Goal: Download file/media

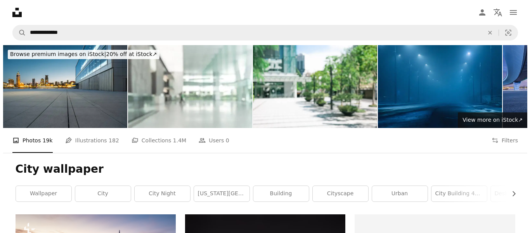
scroll to position [148, 0]
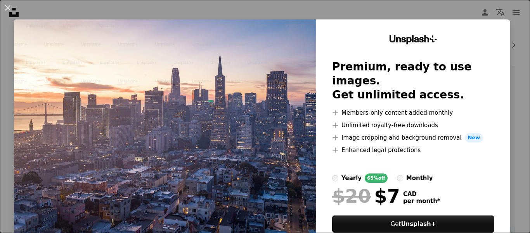
click at [288, 154] on img at bounding box center [165, 142] width 302 height 247
click at [12, 7] on button "An X shape" at bounding box center [7, 7] width 9 height 9
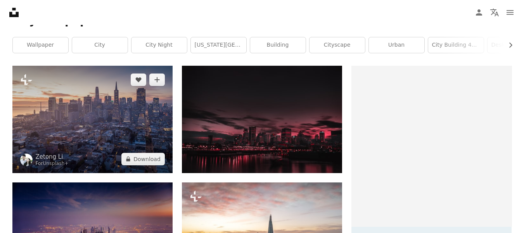
click at [85, 88] on img at bounding box center [92, 119] width 160 height 107
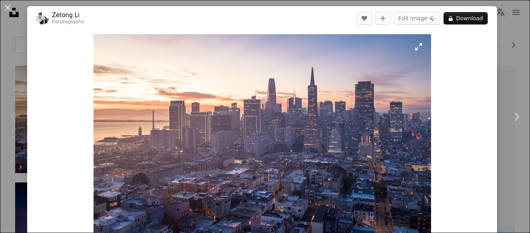
click at [234, 114] on img "Zoom in on this image" at bounding box center [263, 146] width 338 height 225
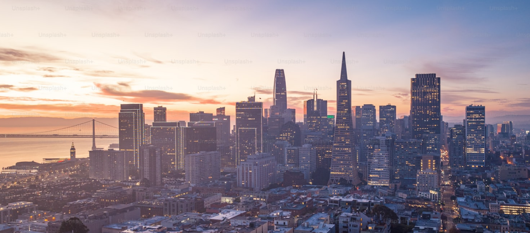
scroll to position [57, 0]
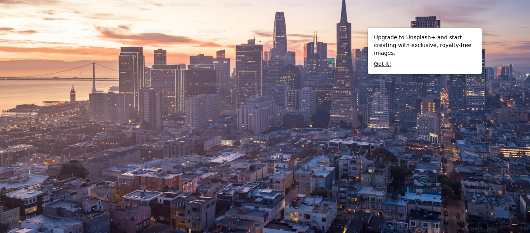
click at [384, 60] on button "Got it!" at bounding box center [382, 64] width 17 height 8
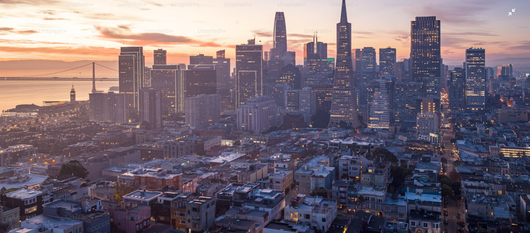
click at [509, 9] on img "Zoom out on this image" at bounding box center [265, 120] width 531 height 354
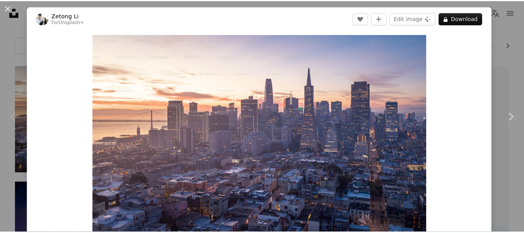
scroll to position [27, 0]
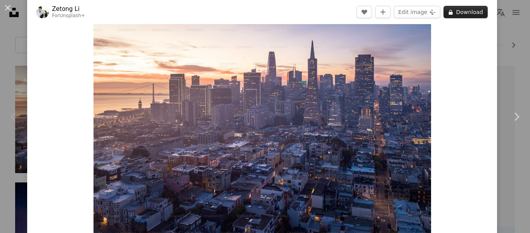
click at [466, 9] on button "A lock Download" at bounding box center [466, 12] width 44 height 12
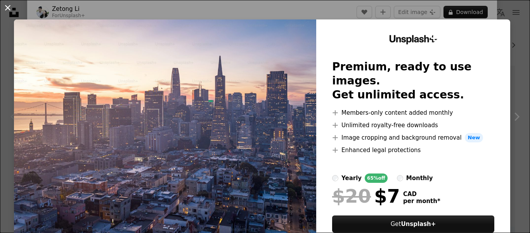
click at [12, 9] on button "An X shape" at bounding box center [7, 7] width 9 height 9
